Goal: Obtain resource: Obtain resource

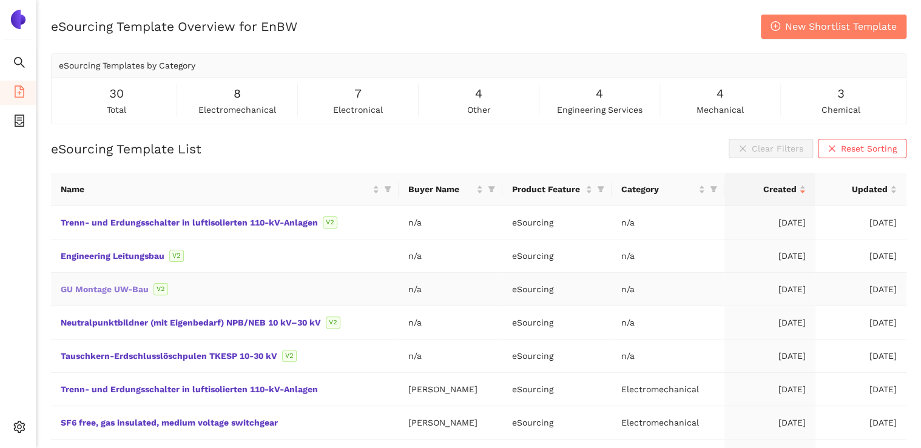
click at [0, 0] on link "GU Montage UW-Bau" at bounding box center [0, 0] width 0 height 0
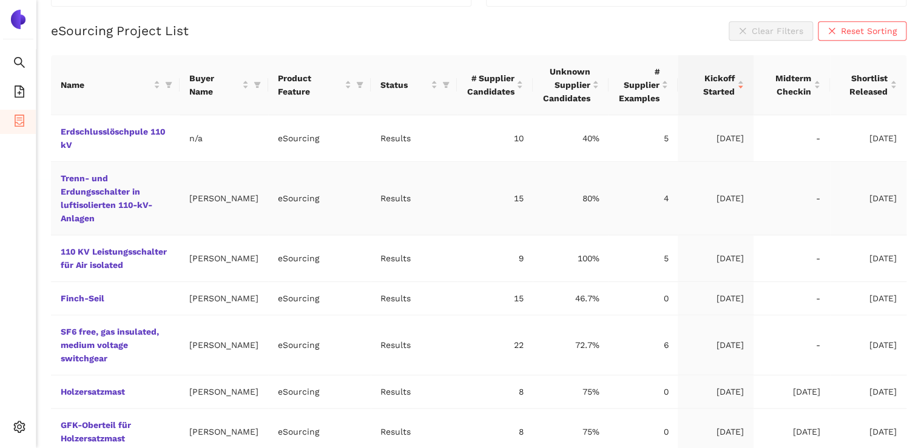
scroll to position [291, 0]
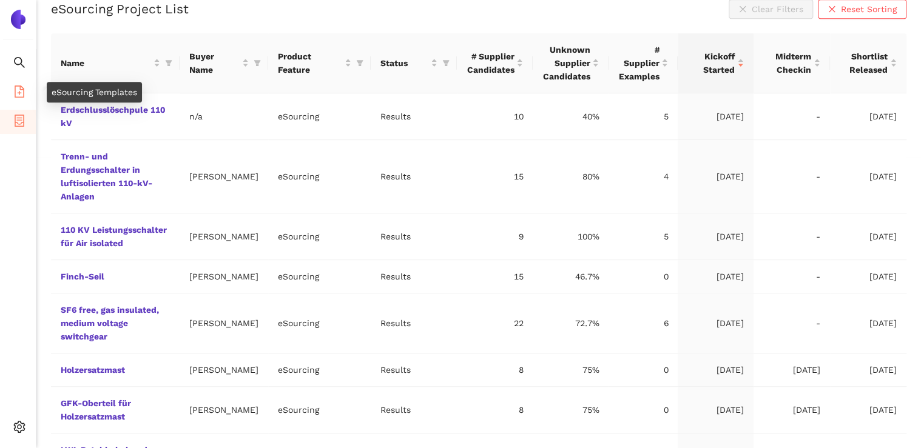
click at [19, 89] on icon "file-add" at bounding box center [19, 92] width 12 height 12
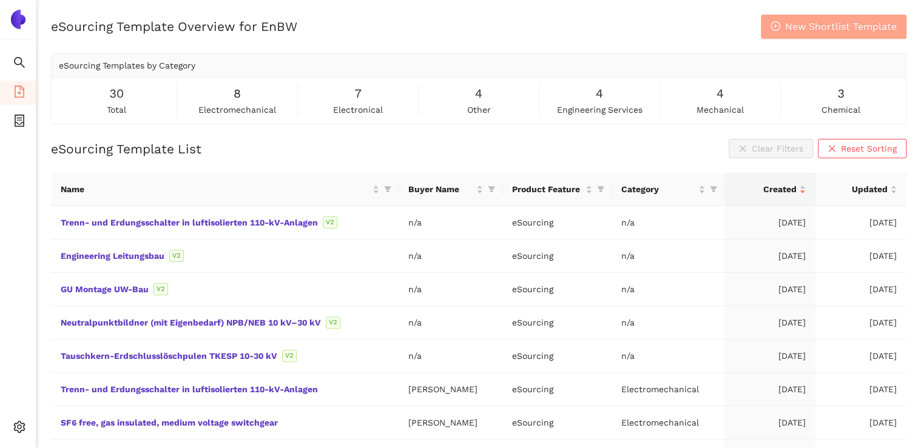
click at [801, 34] on button "New Shortlist Template" at bounding box center [834, 27] width 146 height 24
